Goal: Find specific page/section

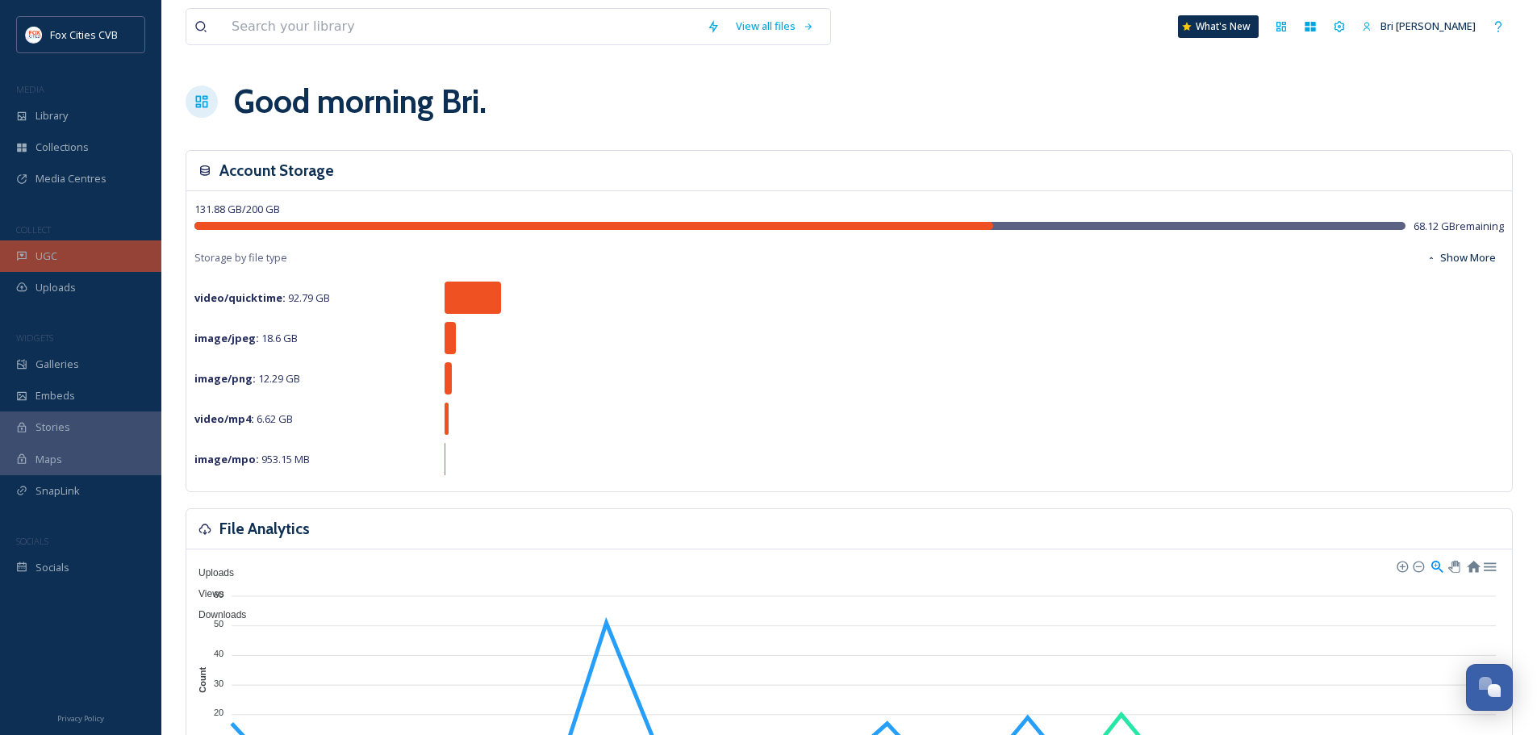
click at [78, 254] on div "UGC" at bounding box center [80, 255] width 161 height 31
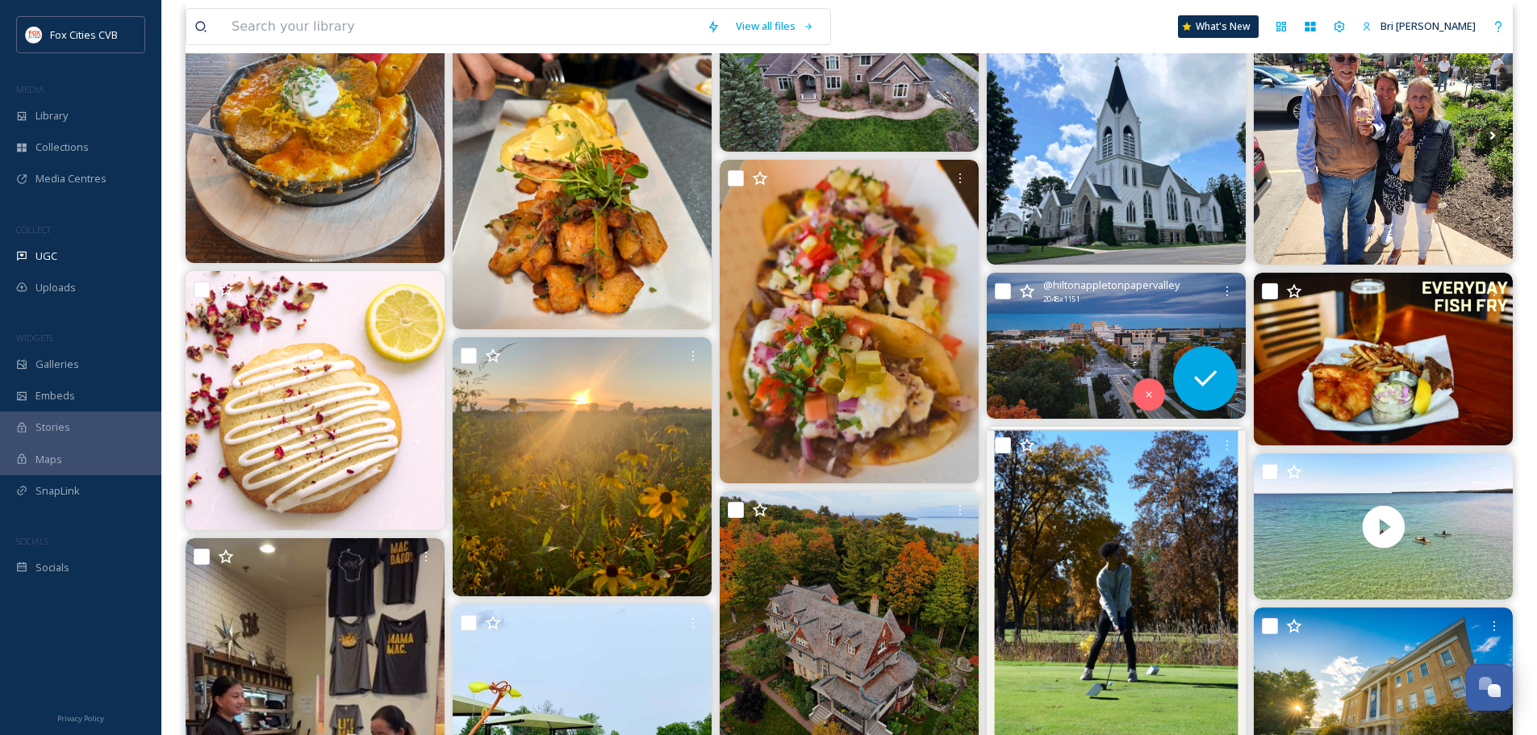
scroll to position [484, 0]
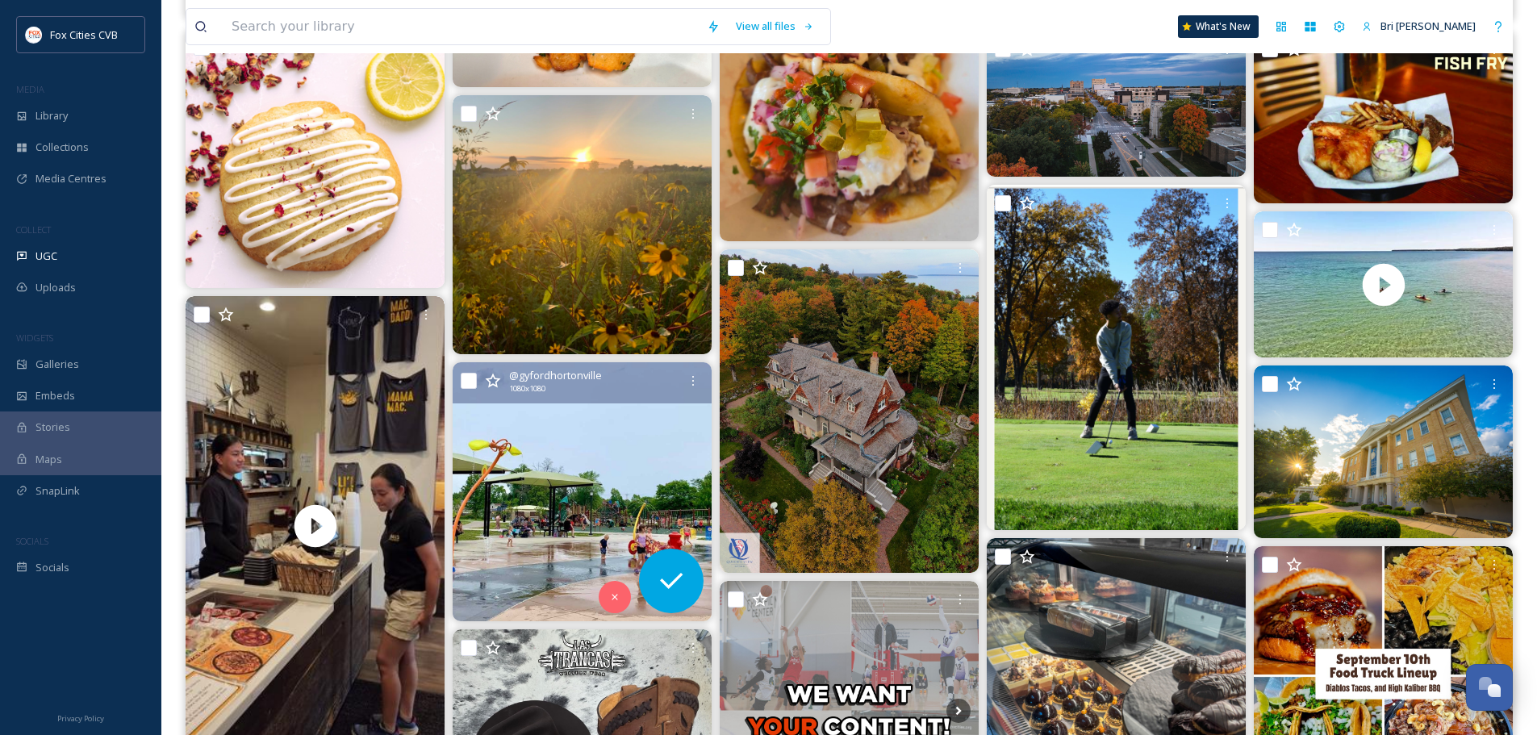
click at [590, 504] on img at bounding box center [582, 491] width 259 height 259
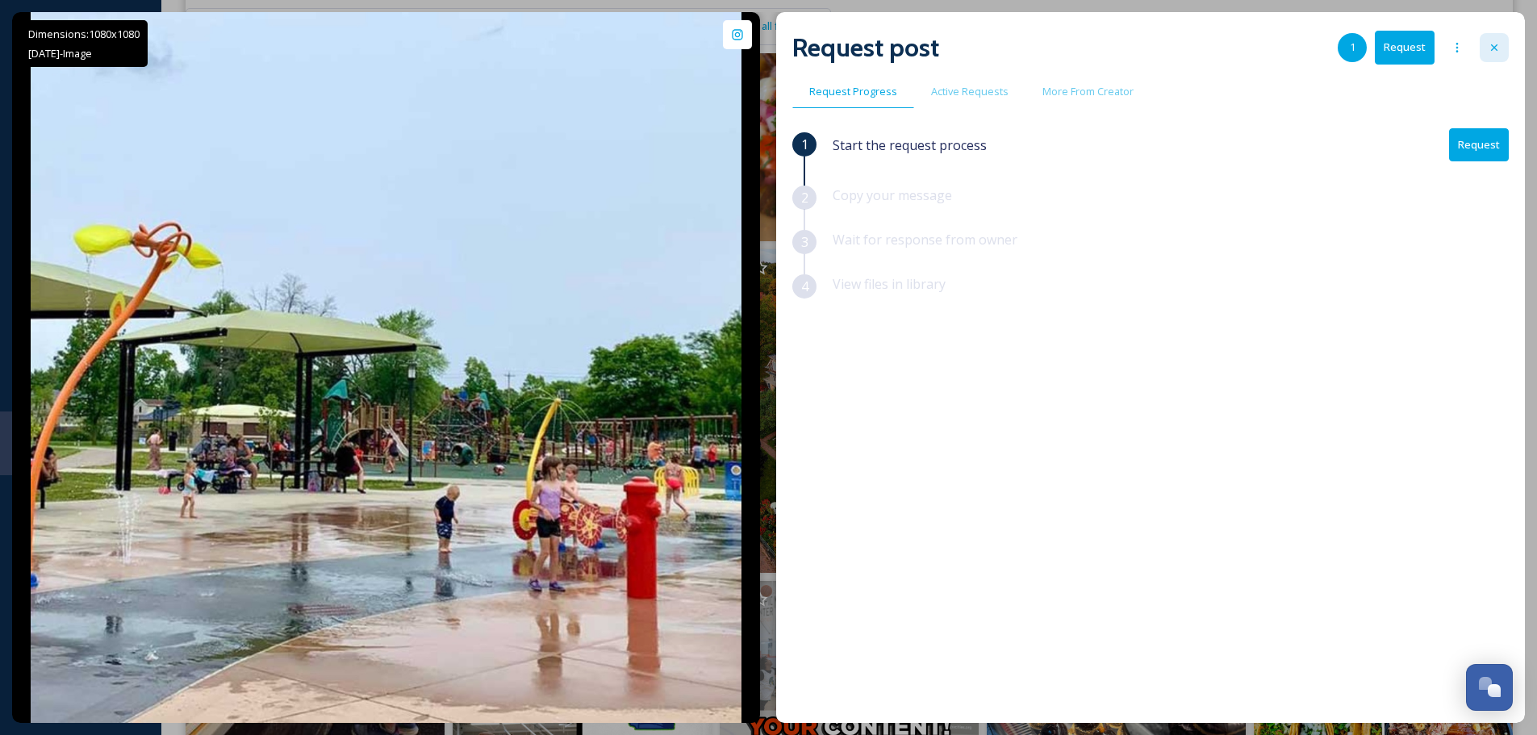
click at [1494, 39] on div at bounding box center [1494, 47] width 29 height 29
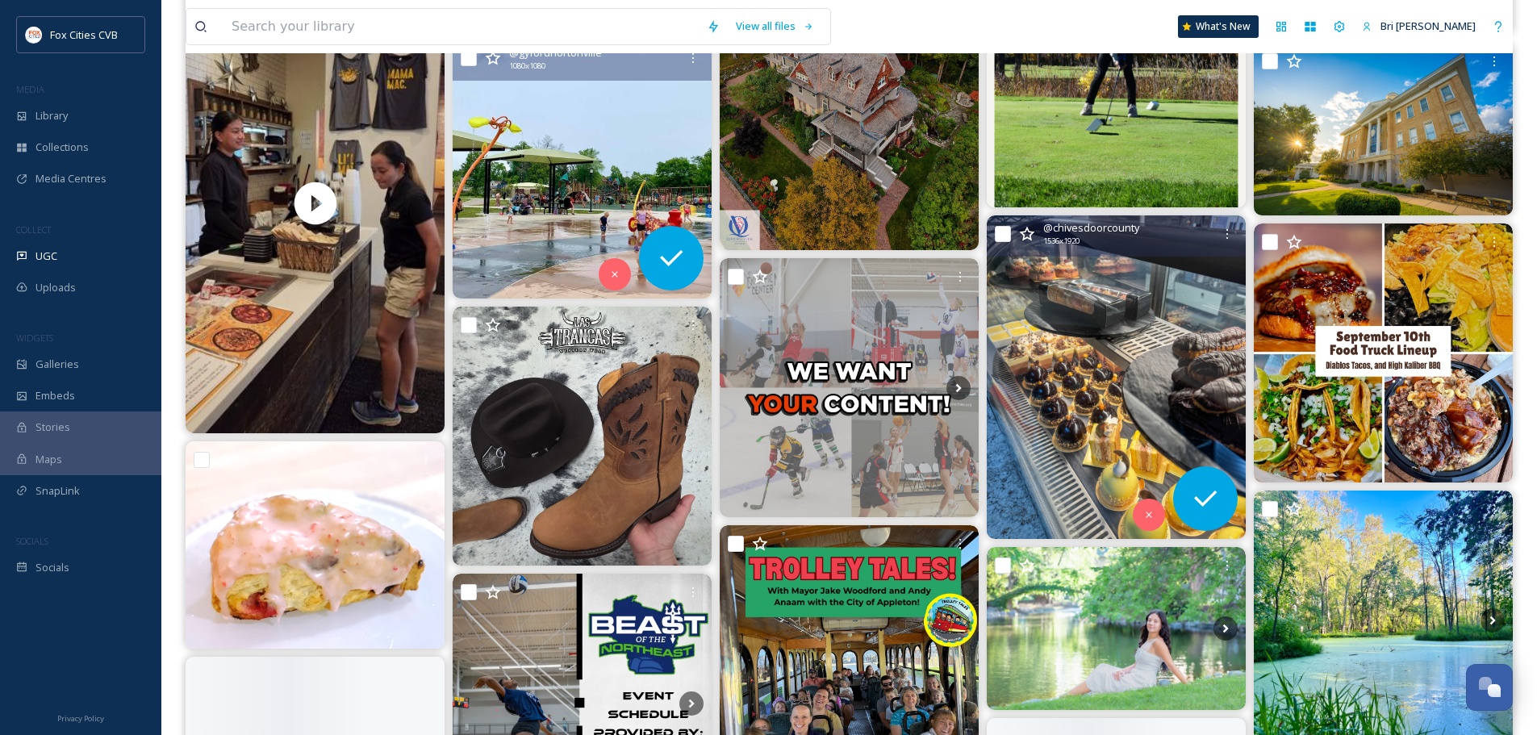
scroll to position [968, 0]
